Goal: Browse casually: Explore the website without a specific task or goal

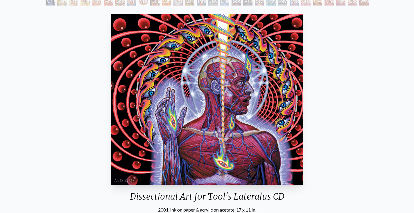
scroll to position [117, 0]
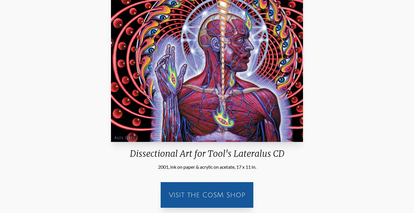
click at [219, 79] on img "82 / 133" at bounding box center [207, 57] width 192 height 170
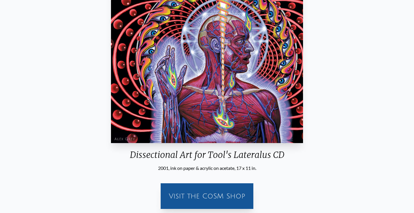
scroll to position [8, 0]
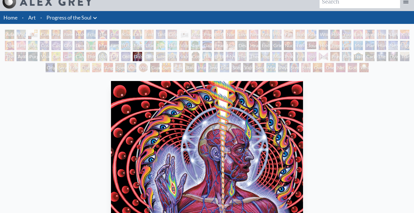
click at [139, 57] on div "Dissectional Art for Tool's Lateralus CD" at bounding box center [137, 56] width 9 height 9
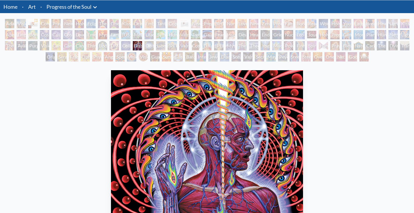
scroll to position [0, 0]
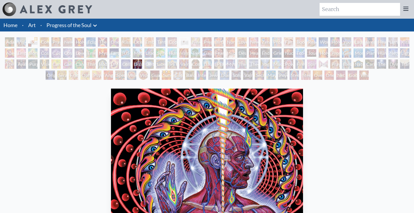
click at [173, 63] on div "[PERSON_NAME]" at bounding box center [172, 63] width 9 height 9
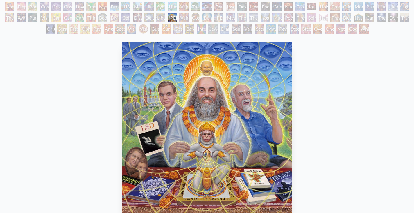
scroll to position [46, 0]
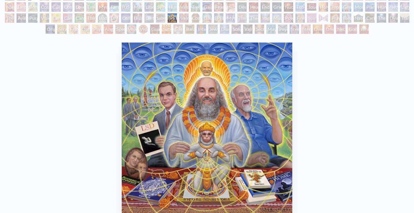
click at [280, 23] on div "[PERSON_NAME] & Eve Visionary Origin of Language Body, Mind, Spirit Contemplati…" at bounding box center [207, 13] width 414 height 44
click at [282, 17] on div "Mudra" at bounding box center [276, 17] width 9 height 9
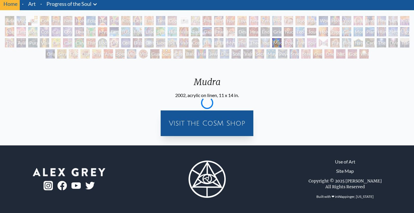
scroll to position [21, 0]
click at [293, 44] on div "Power to the Peaceful" at bounding box center [288, 42] width 9 height 9
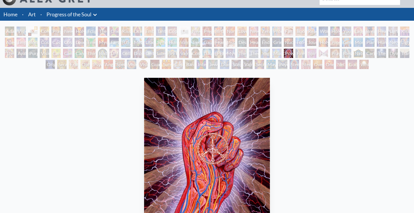
scroll to position [9, 0]
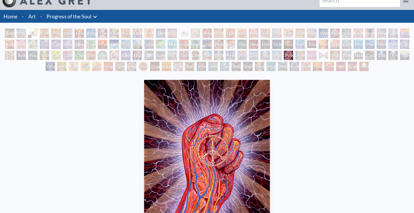
click at [97, 36] on div "[PERSON_NAME] & Eve Visionary Origin of Language Body, Mind, Spirit Contemplati…" at bounding box center [207, 50] width 414 height 44
click at [98, 35] on div "The Kiss" at bounding box center [102, 32] width 9 height 9
